Goal: Complete application form

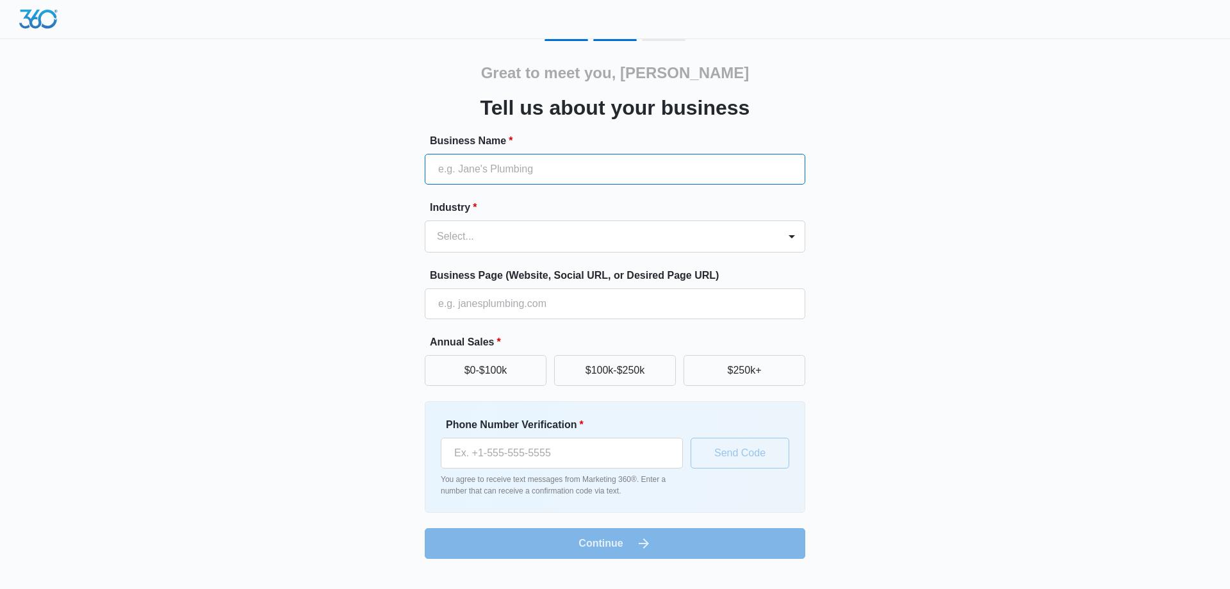
click at [495, 168] on input "Business Name *" at bounding box center [615, 169] width 381 height 31
type input "QeWebby"
type input "0208134009"
click at [484, 238] on div at bounding box center [599, 236] width 325 height 18
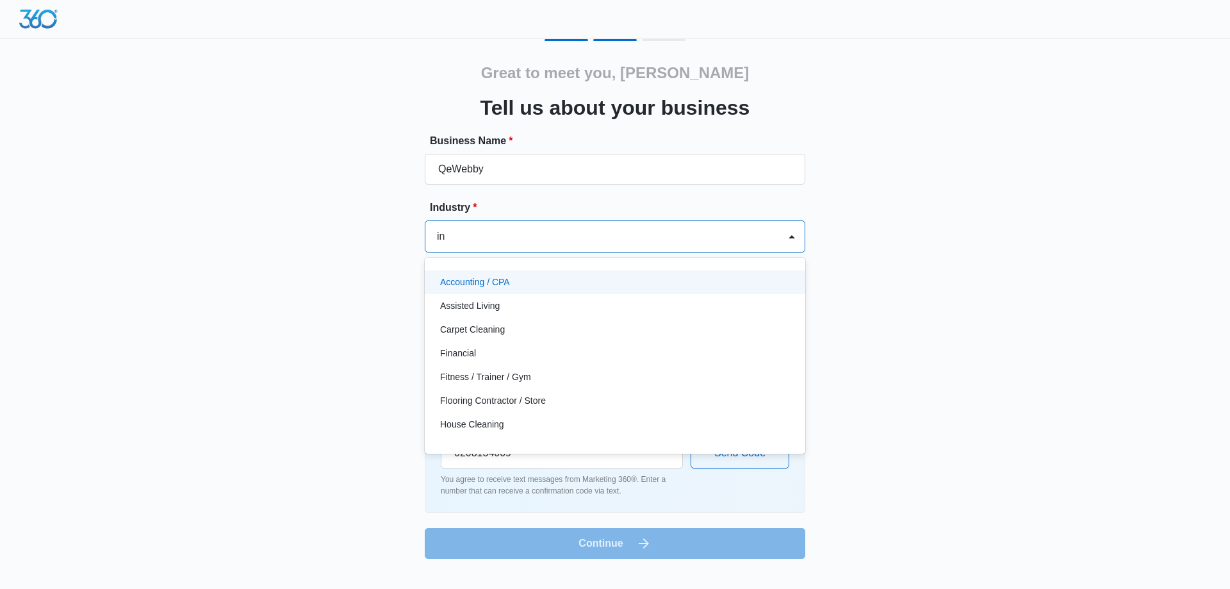
type input "i"
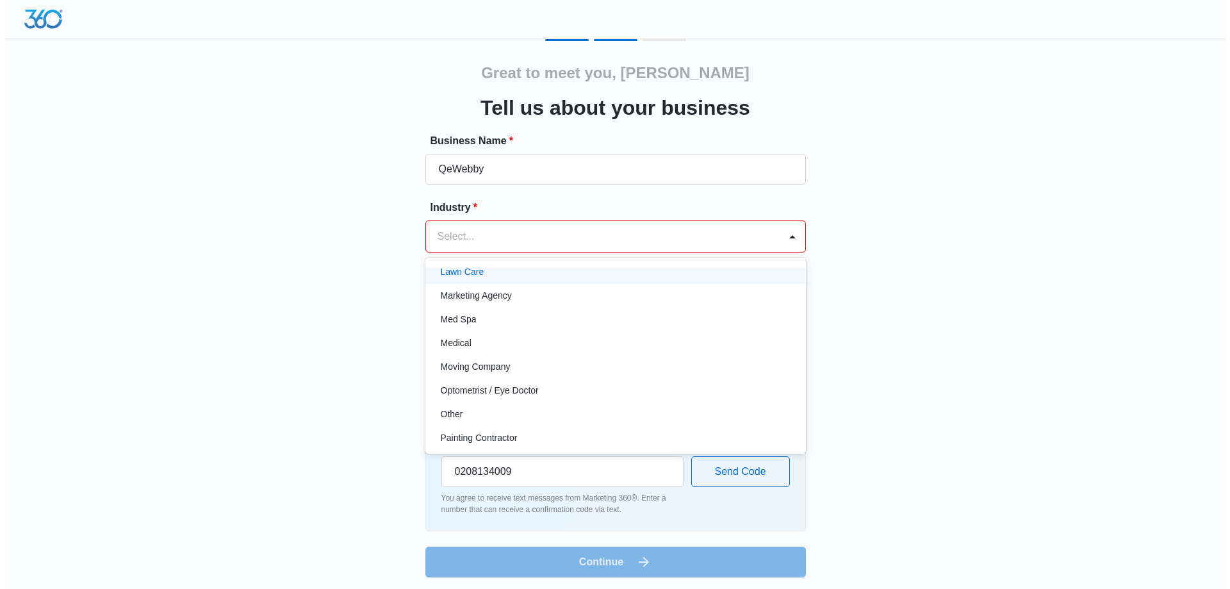
scroll to position [641, 0]
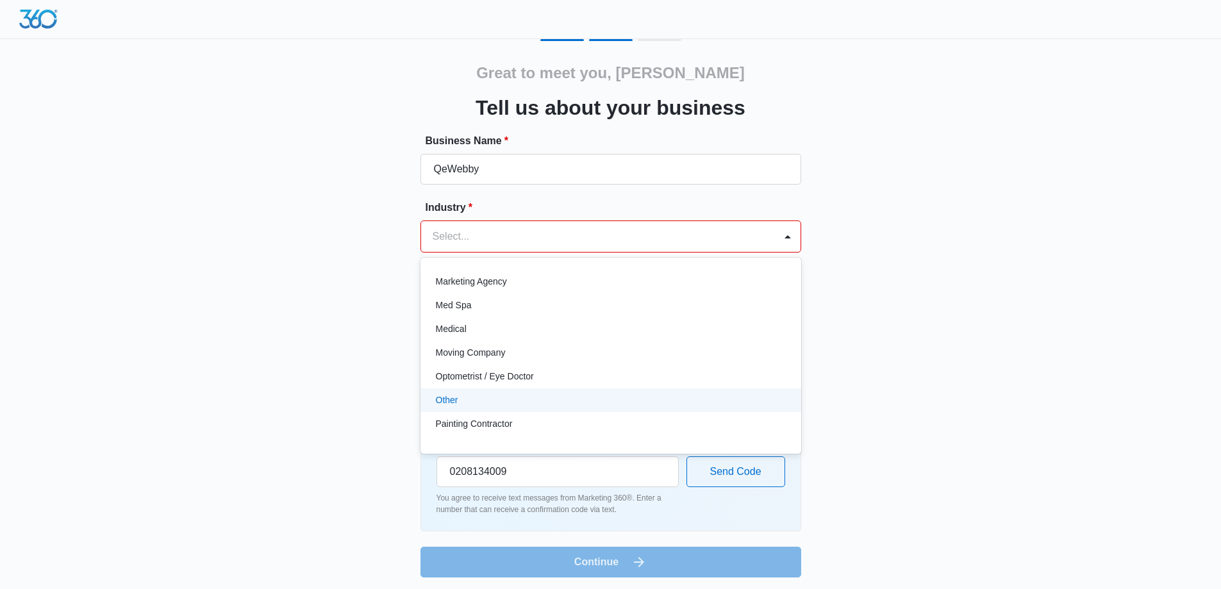
click at [531, 405] on div "Other" at bounding box center [609, 399] width 347 height 13
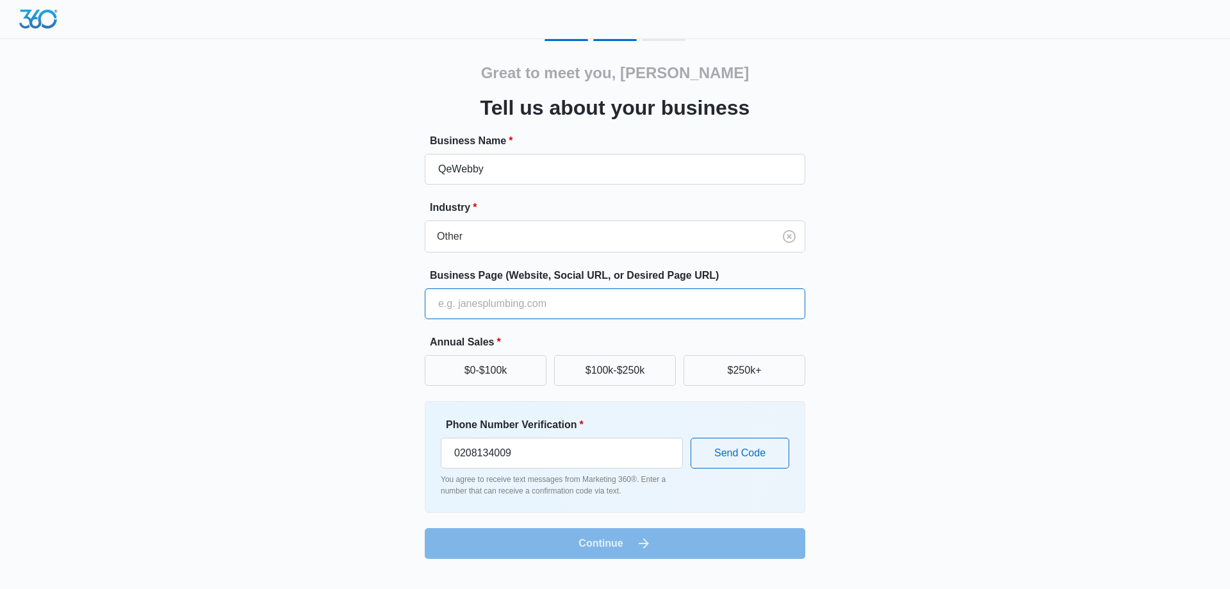
click at [525, 303] on input "Business Page (Website, Social URL, or Desired Page URL)" at bounding box center [615, 303] width 381 height 31
type input "[URL][DOMAIN_NAME]"
click at [607, 368] on button "$100k-$250k" at bounding box center [615, 370] width 122 height 31
drag, startPoint x: 459, startPoint y: 456, endPoint x: 440, endPoint y: 452, distance: 19.6
click at [440, 452] on div "Phone Number Verification * [PHONE_NUMBER] You agree to receive text messages f…" at bounding box center [615, 456] width 381 height 111
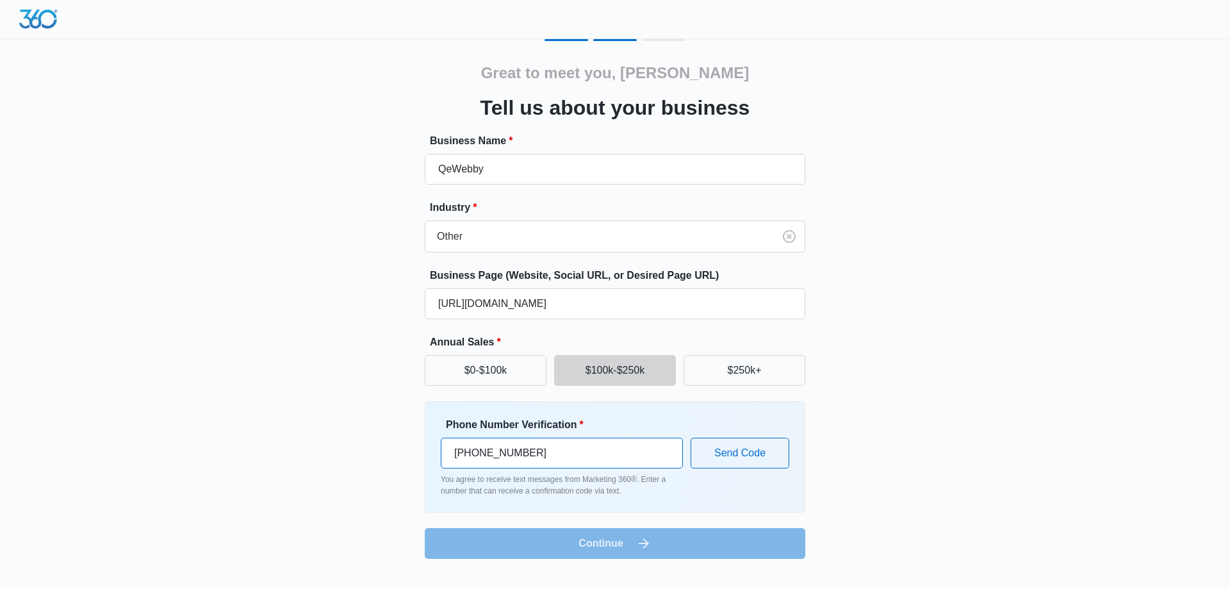
type input "[PHONE_NUMBER]"
click at [628, 548] on form "Business Name * QeWebby Industry * Other Business Page (Website, Social URL, or…" at bounding box center [615, 345] width 381 height 425
